Goal: Entertainment & Leisure: Consume media (video, audio)

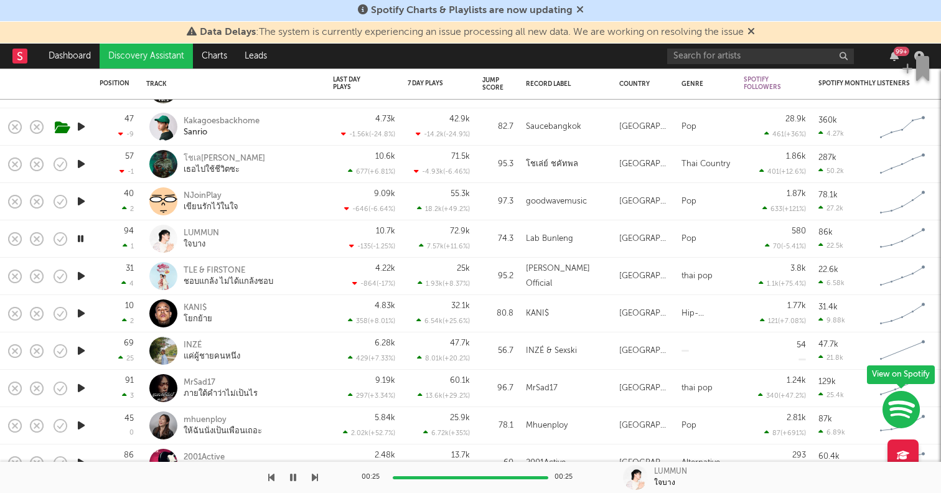
click at [82, 312] on icon "button" at bounding box center [81, 314] width 13 height 16
click at [83, 349] on icon "button" at bounding box center [81, 351] width 13 height 16
click at [83, 387] on icon "button" at bounding box center [81, 388] width 13 height 16
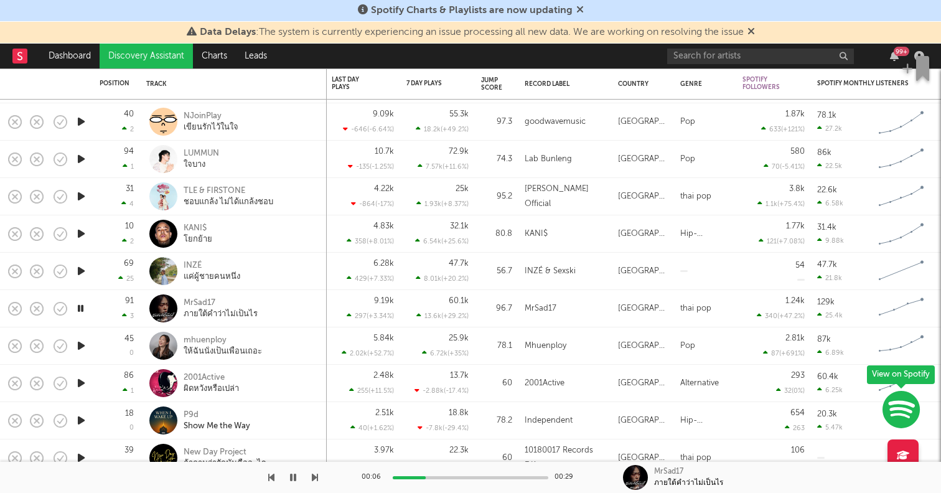
click at [455, 476] on div at bounding box center [471, 477] width 156 height 3
click at [519, 476] on div at bounding box center [471, 477] width 156 height 3
click at [80, 382] on icon "button" at bounding box center [81, 383] width 13 height 16
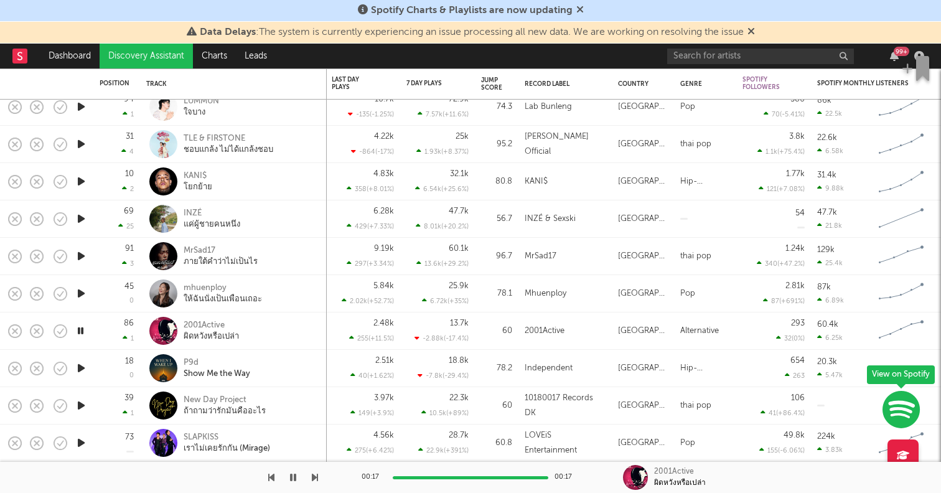
click at [82, 365] on icon "button" at bounding box center [81, 368] width 13 height 16
click at [507, 479] on div "00:07 00:17" at bounding box center [471, 477] width 218 height 31
click at [512, 477] on div at bounding box center [471, 477] width 156 height 3
click at [83, 406] on icon "button" at bounding box center [81, 406] width 13 height 16
click at [84, 439] on icon "button" at bounding box center [81, 443] width 13 height 16
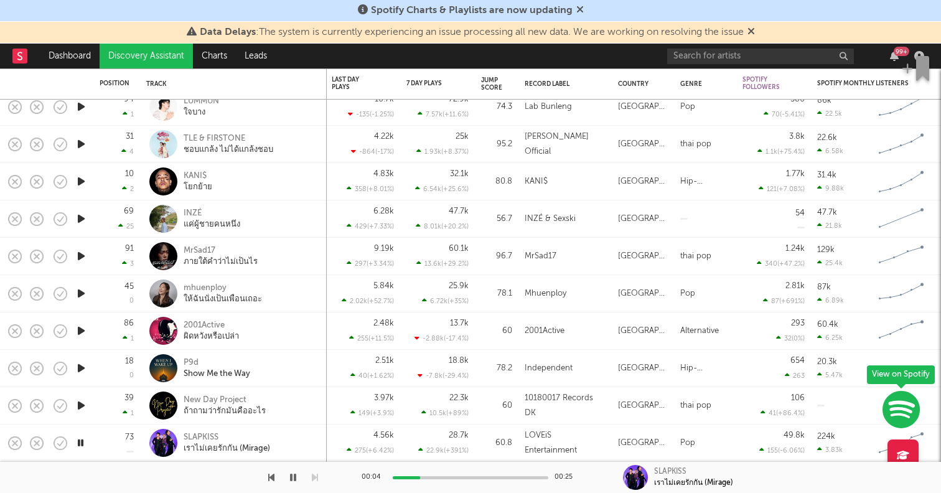
click at [82, 442] on icon "button" at bounding box center [81, 443] width 12 height 16
